Goal: Register for event/course

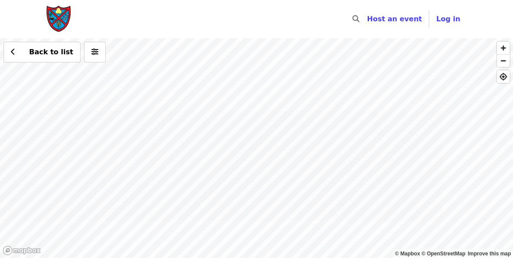
click at [294, 101] on div "Back to list" at bounding box center [256, 148] width 513 height 220
click at [438, 68] on div "Back to list" at bounding box center [256, 148] width 513 height 220
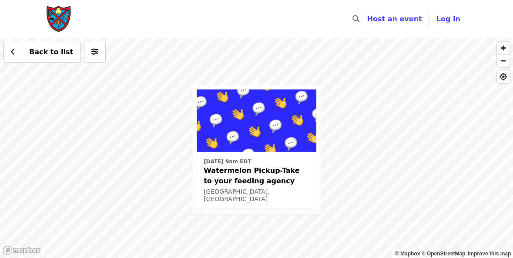
click at [381, 148] on div "[DATE] 9am EDT Watermelon Pickup-Take to your feeding agency [GEOGRAPHIC_DATA],…" at bounding box center [256, 148] width 513 height 220
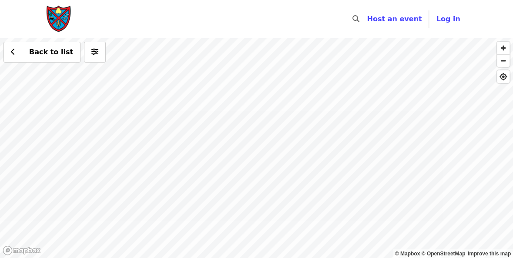
click at [18, 88] on div "Back to list" at bounding box center [256, 148] width 513 height 220
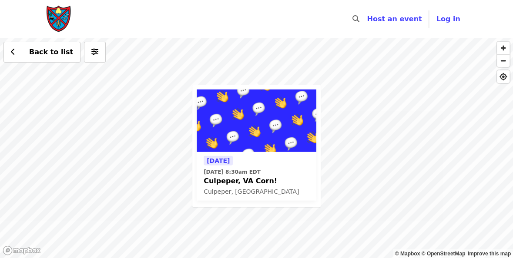
click at [427, 193] on div "[DATE] [DATE] 8:30am EDT Culpeper, VA Corn! Culpeper, [GEOGRAPHIC_DATA] Back to…" at bounding box center [256, 148] width 513 height 220
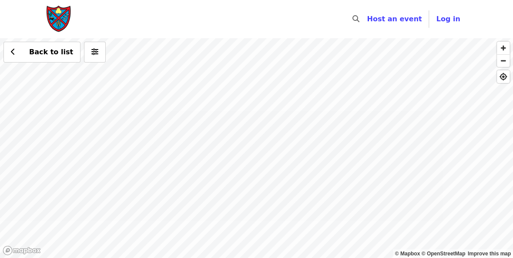
click at [60, 17] on img "Main navigation" at bounding box center [59, 19] width 26 height 28
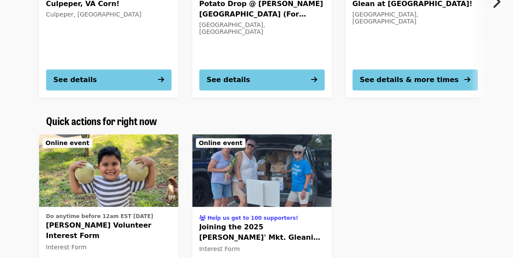
scroll to position [200, 0]
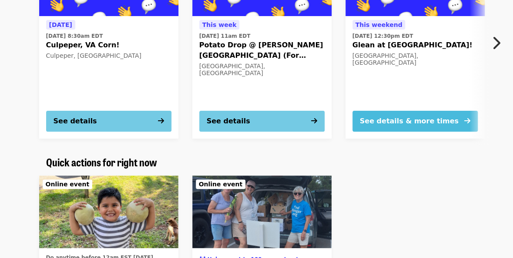
click at [467, 118] on icon "arrow-right icon" at bounding box center [467, 121] width 6 height 8
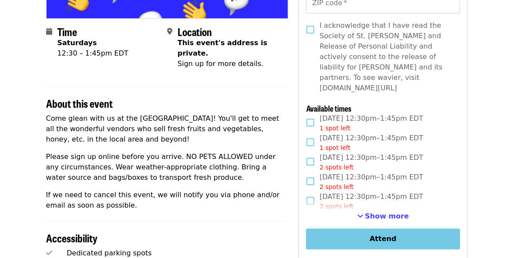
scroll to position [187, 0]
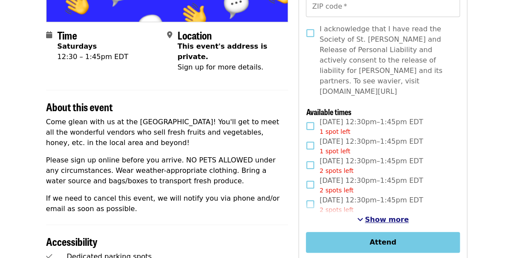
click at [363, 216] on span "See more timeslots" at bounding box center [360, 219] width 6 height 7
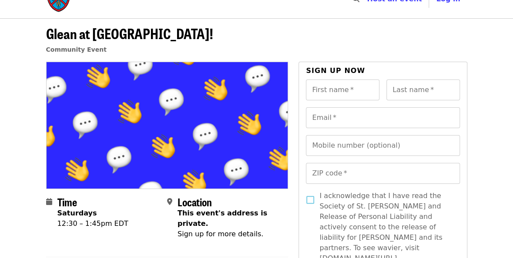
scroll to position [0, 0]
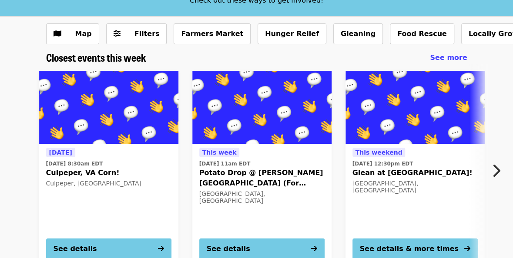
scroll to position [18, 0]
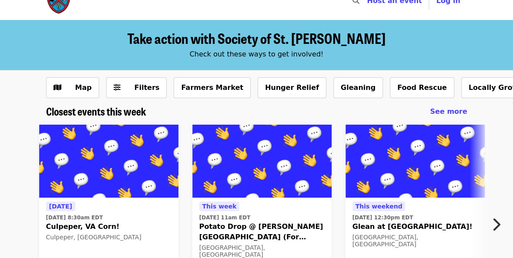
click at [417, 149] on img at bounding box center [414, 161] width 139 height 73
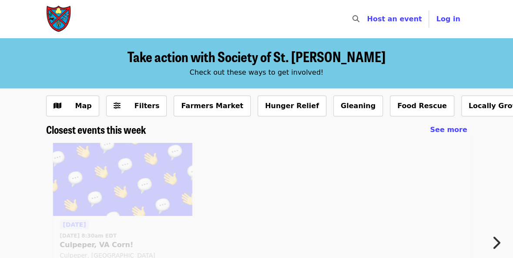
scroll to position [18, 0]
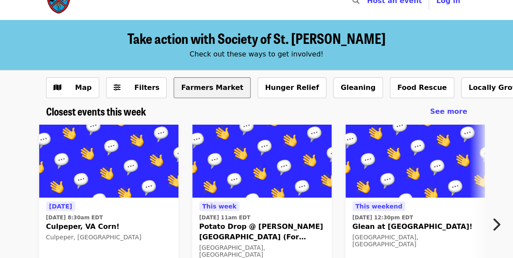
click at [185, 88] on button "Farmers Market" at bounding box center [212, 87] width 77 height 21
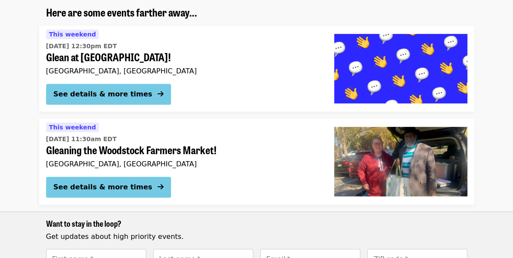
scroll to position [170, 0]
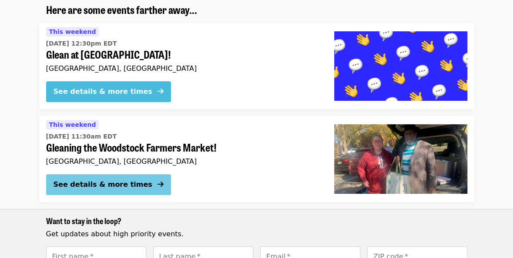
click at [117, 93] on div "See details & more times" at bounding box center [103, 92] width 99 height 10
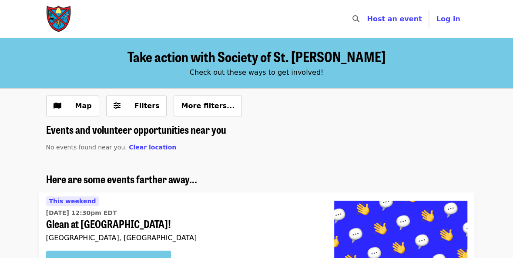
scroll to position [170, 0]
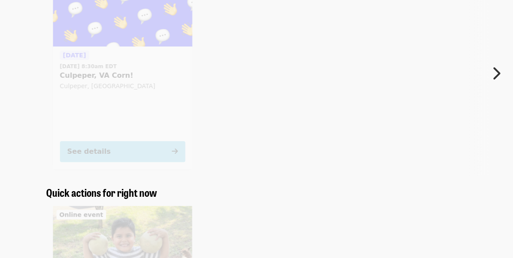
scroll to position [18, 0]
